Goal: Information Seeking & Learning: Learn about a topic

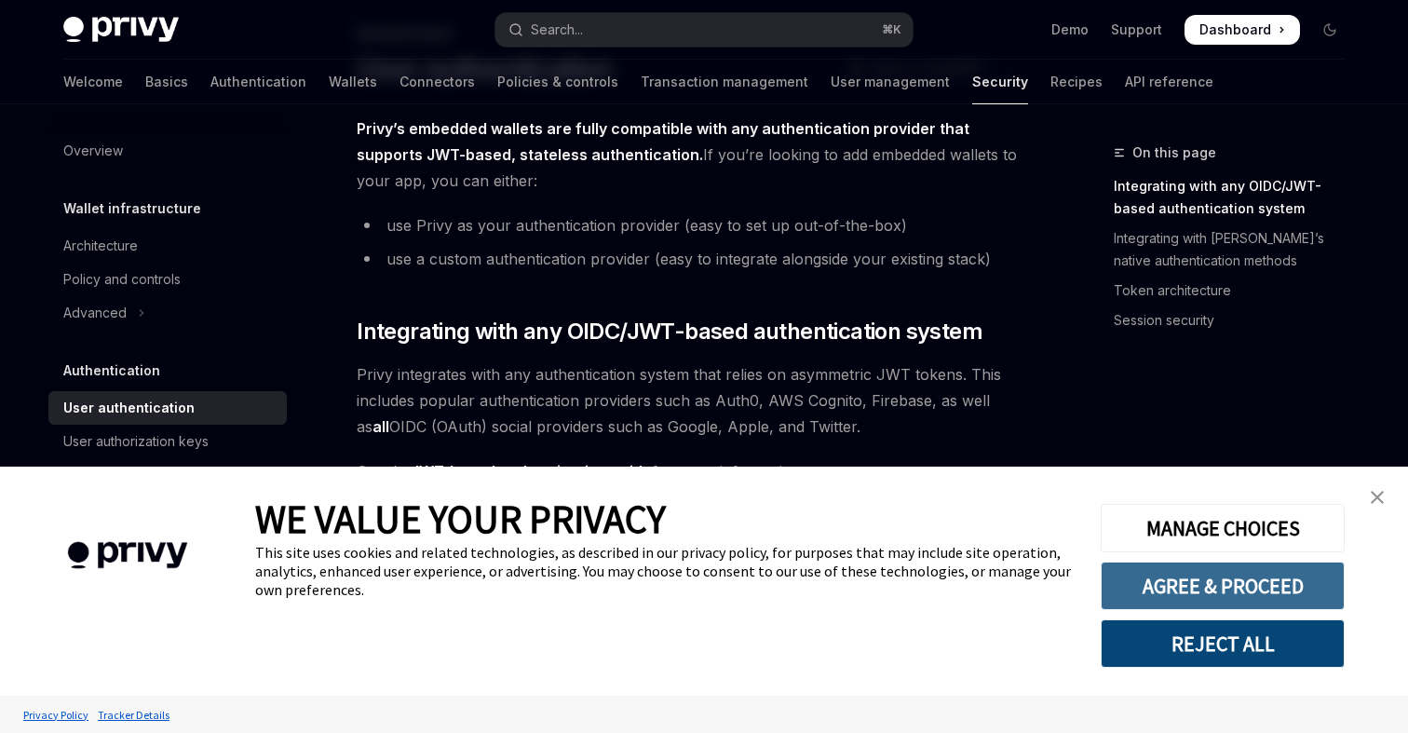
scroll to position [124, 0]
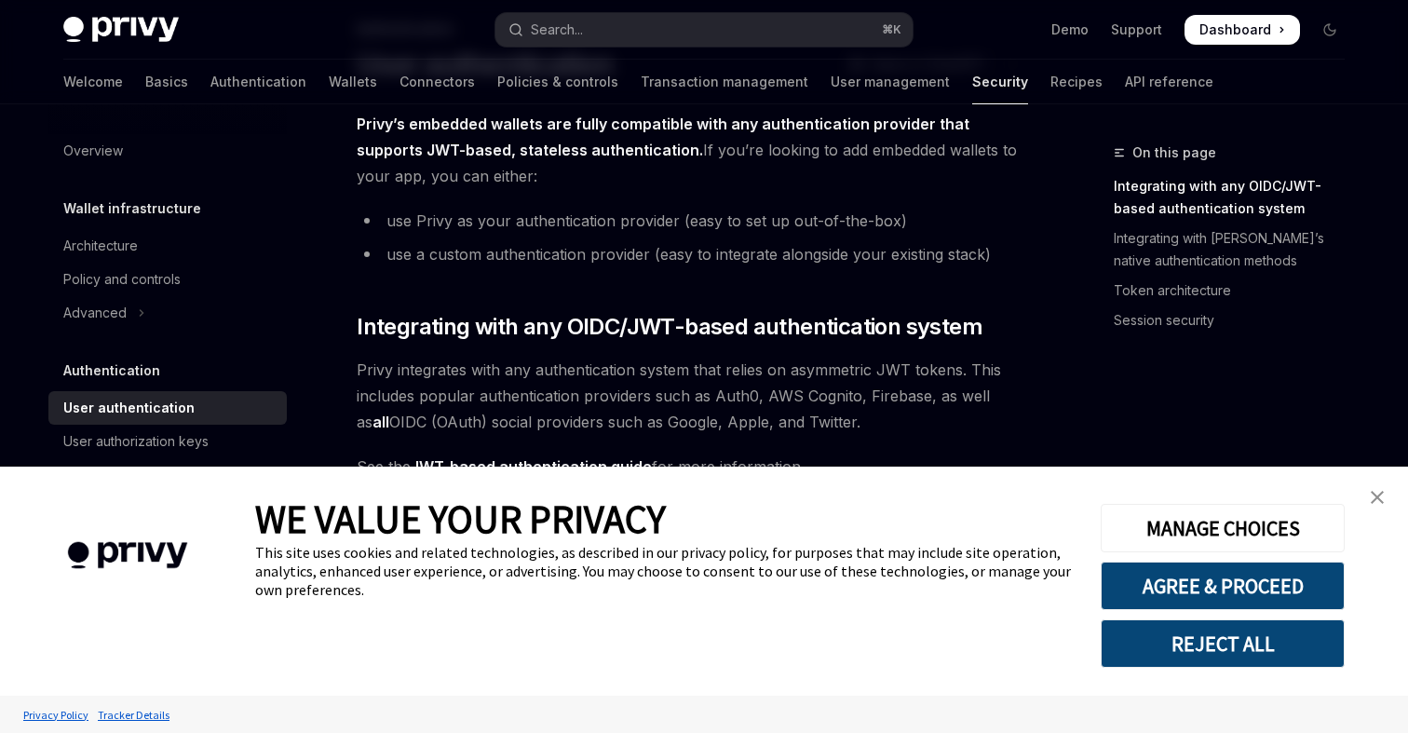
click at [1228, 639] on button "REJECT ALL" at bounding box center [1223, 643] width 244 height 48
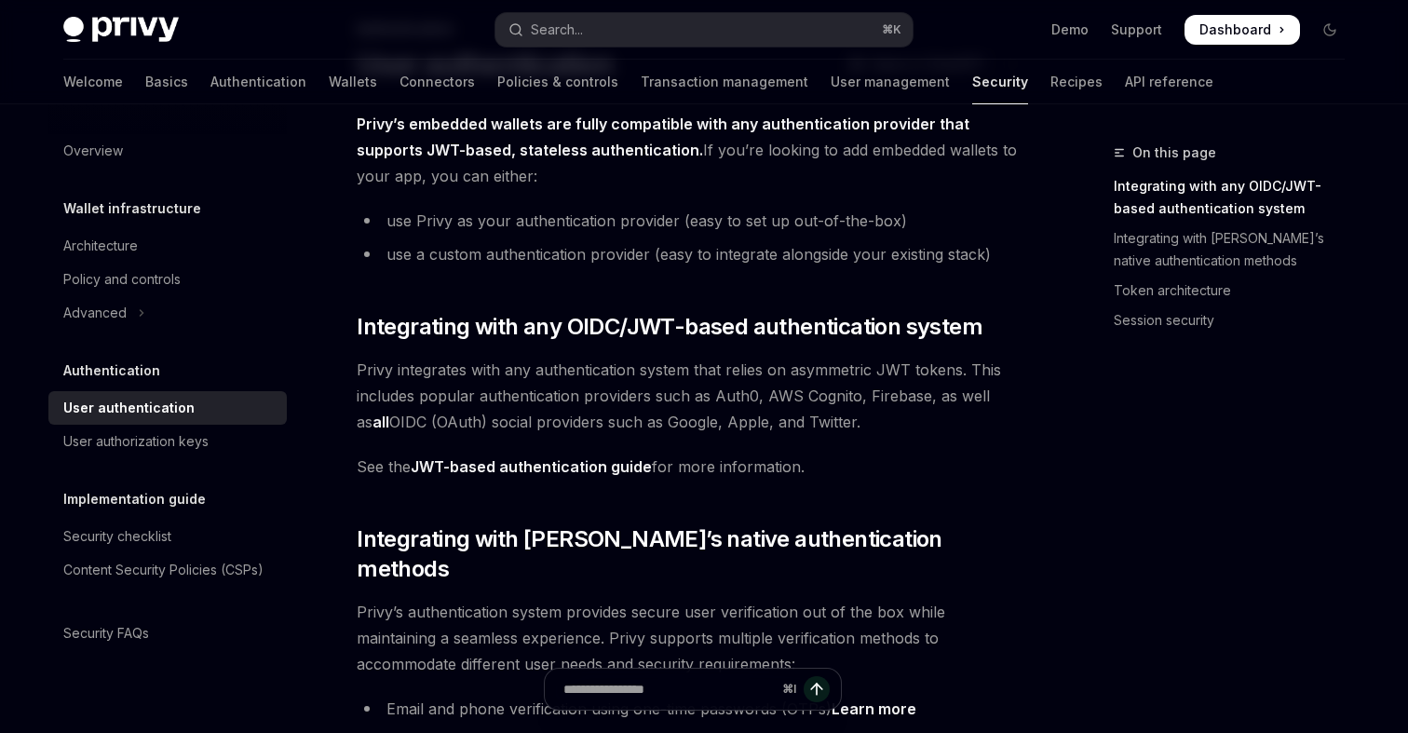
scroll to position [228, 0]
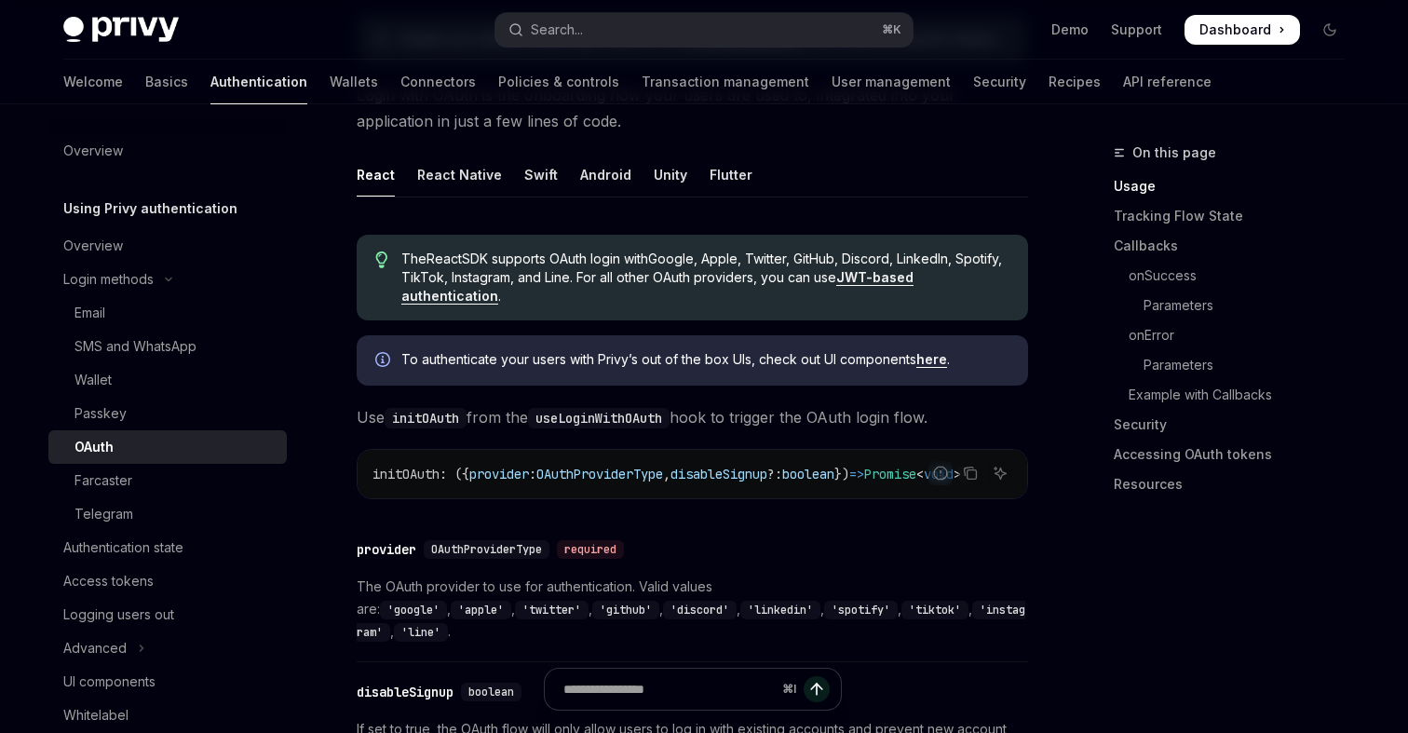
scroll to position [420, 0]
click at [513, 458] on div "initOAuth : ({ provider : OAuthProviderType , disableSignup ?: boolean }) => Pr…" at bounding box center [692, 471] width 669 height 48
click at [577, 487] on div "initOAuth : ({ provider : OAuthProviderType , disableSignup ?: boolean }) => Pr…" at bounding box center [692, 471] width 669 height 48
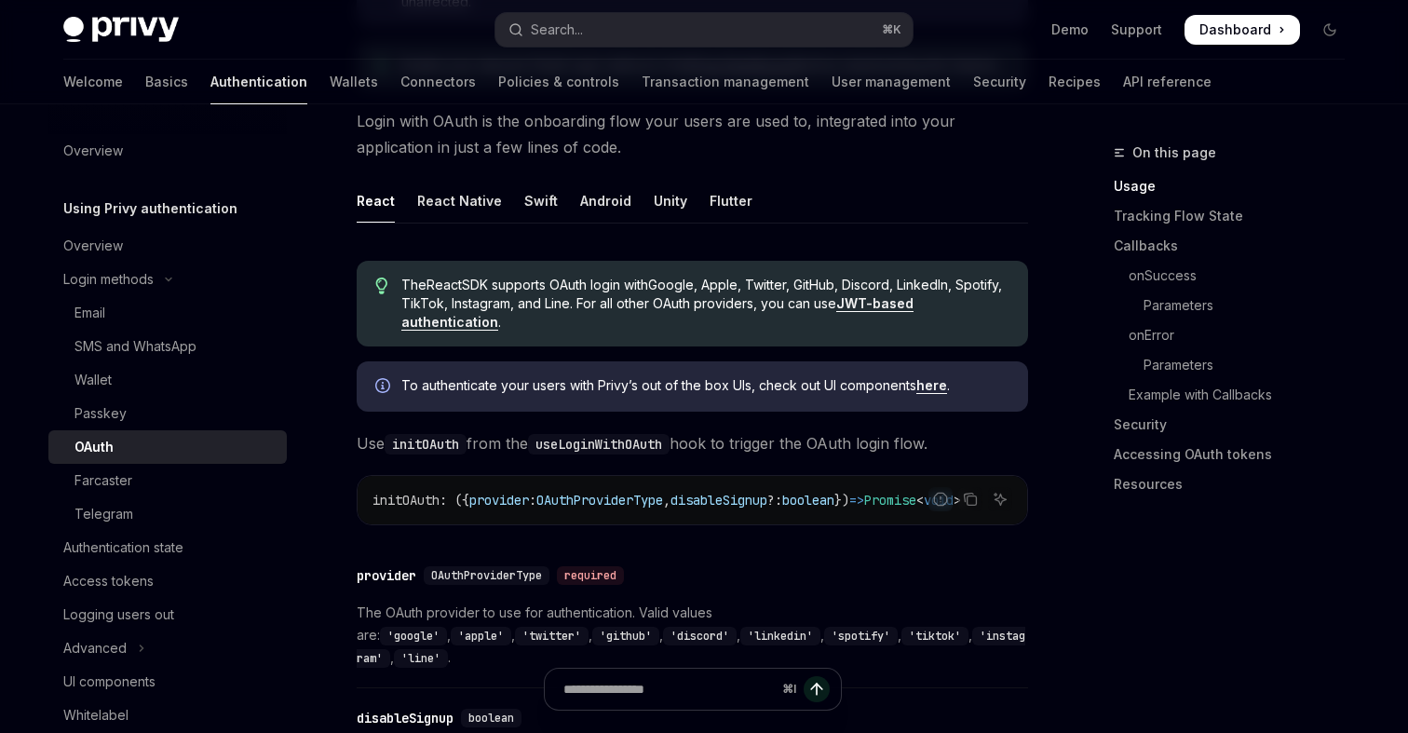
scroll to position [0, 0]
